Goal: Information Seeking & Learning: Understand process/instructions

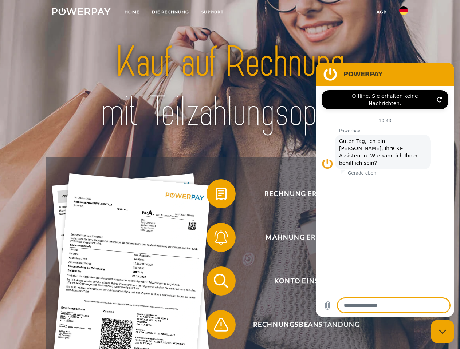
click at [81, 13] on img at bounding box center [81, 11] width 59 height 7
click at [403, 13] on img at bounding box center [403, 10] width 9 height 9
click at [381, 12] on link "agb" at bounding box center [381, 11] width 23 height 13
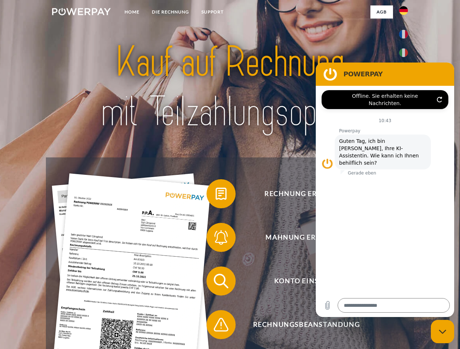
click at [215, 195] on span at bounding box center [210, 194] width 36 height 36
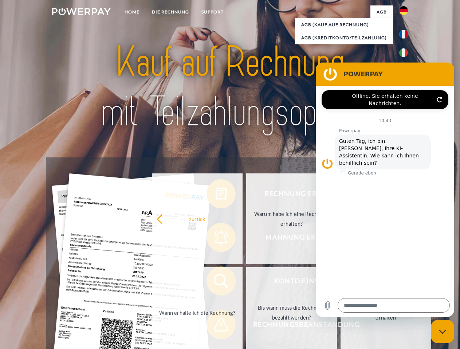
click at [215, 239] on div "Rechnung erhalten? Mahnung erhalten? Konto einsehen" at bounding box center [230, 303] width 368 height 291
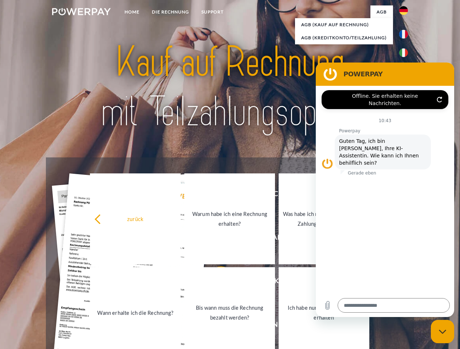
click at [215, 283] on link "Bis wann muss die Rechnung bezahlt werden?" at bounding box center [229, 313] width 91 height 91
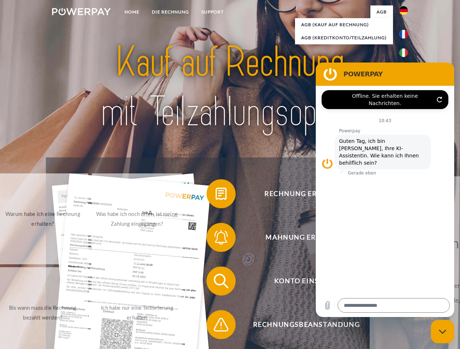
click at [215, 327] on span at bounding box center [210, 325] width 36 height 36
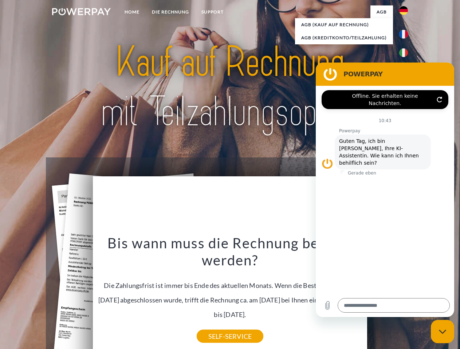
click at [442, 332] on icon "Messaging-Fenster schließen" at bounding box center [443, 332] width 8 height 5
type textarea "*"
